Goal: Navigation & Orientation: Find specific page/section

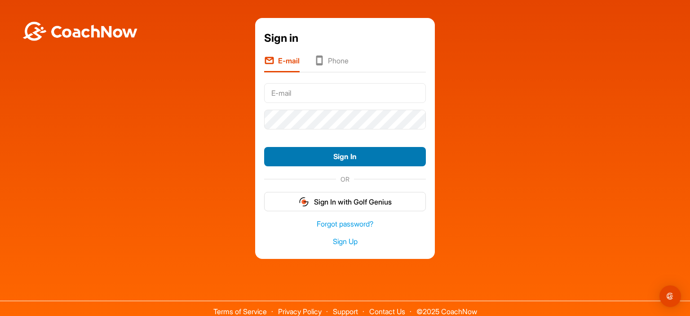
type input "[PERSON_NAME][EMAIL_ADDRESS][DOMAIN_NAME]"
click at [348, 154] on button "Sign In" at bounding box center [345, 156] width 162 height 19
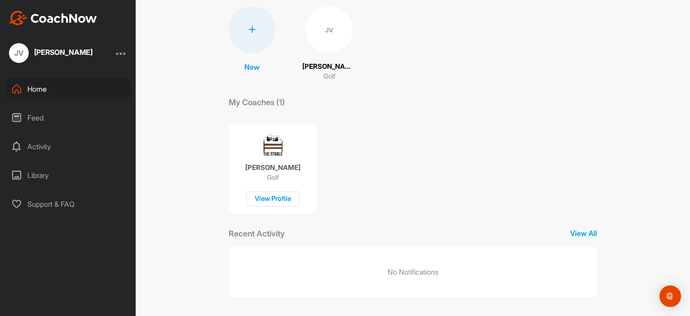
scroll to position [67, 0]
click at [274, 196] on div "View Profile" at bounding box center [272, 197] width 53 height 15
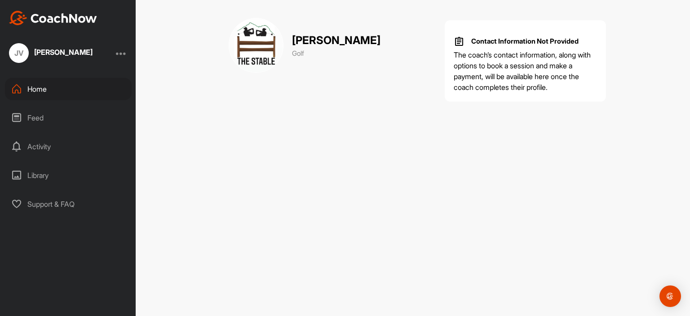
click at [42, 176] on div "Library" at bounding box center [68, 175] width 127 height 22
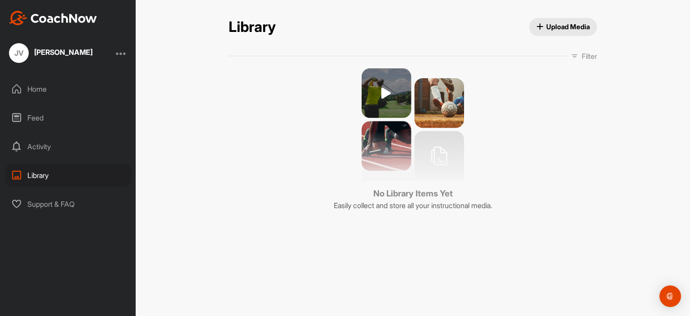
click at [36, 118] on div "Feed" at bounding box center [68, 117] width 127 height 22
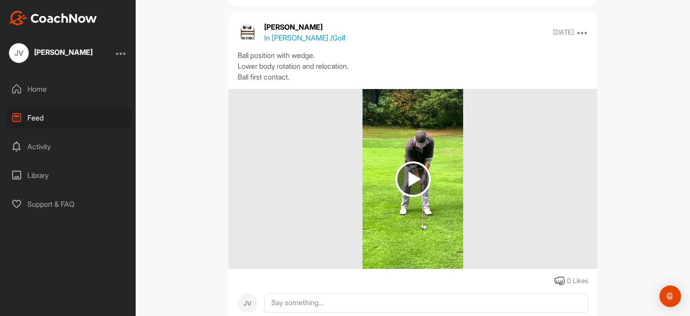
scroll to position [294, 0]
